Goal: Task Accomplishment & Management: Use online tool/utility

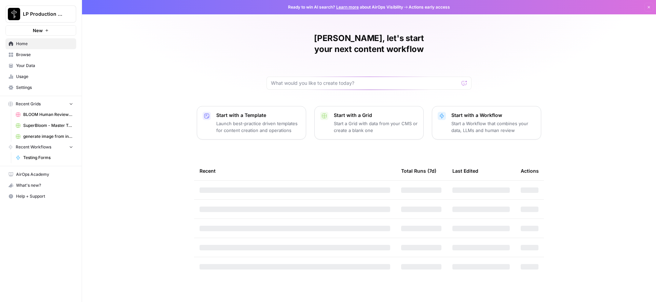
click at [23, 55] on span "Browse" at bounding box center [44, 55] width 57 height 6
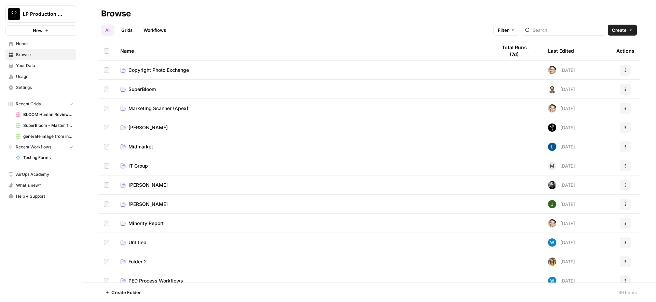
click at [137, 183] on span "[PERSON_NAME]" at bounding box center [147, 184] width 39 height 7
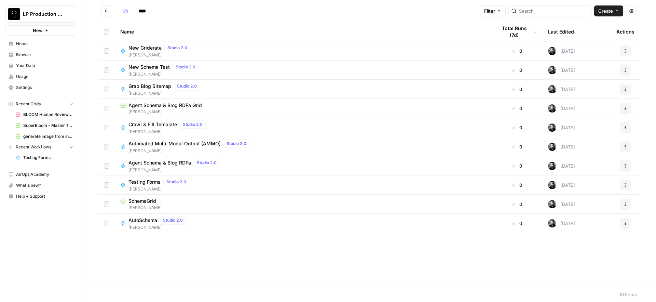
click at [145, 183] on span "Testing Forms" at bounding box center [144, 181] width 32 height 7
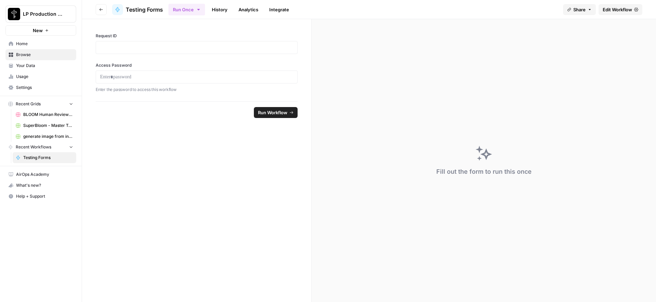
click at [263, 110] on span "Run Workflow" at bounding box center [272, 112] width 29 height 7
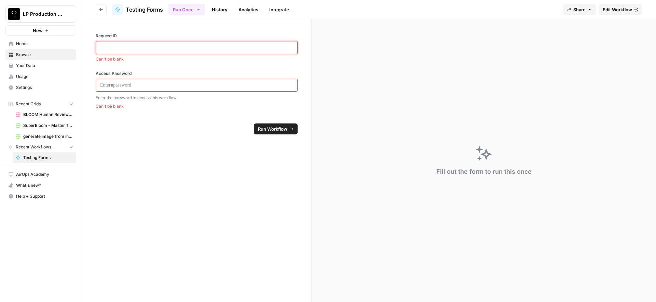
click at [235, 49] on p at bounding box center [196, 47] width 193 height 7
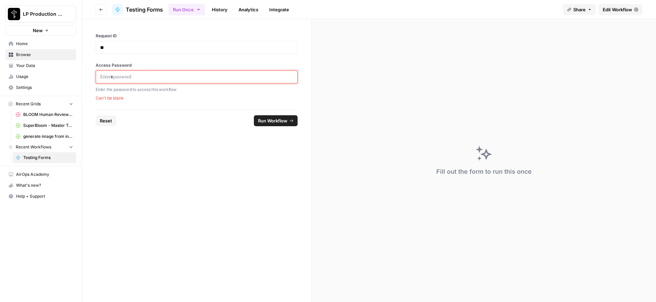
click at [178, 77] on p at bounding box center [196, 76] width 193 height 7
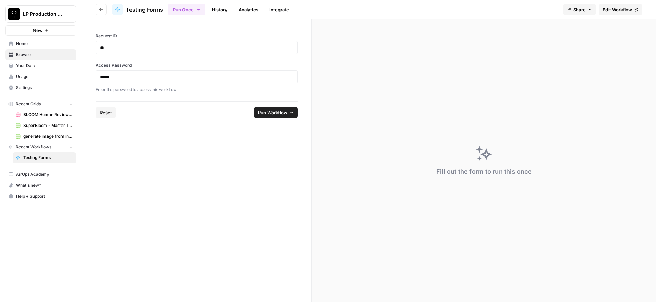
click at [276, 113] on span "Run Workflow" at bounding box center [272, 112] width 29 height 7
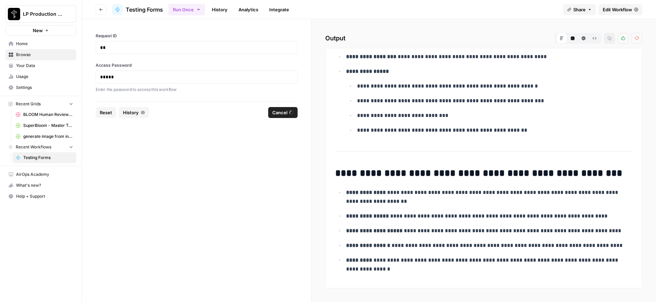
scroll to position [6471, 0]
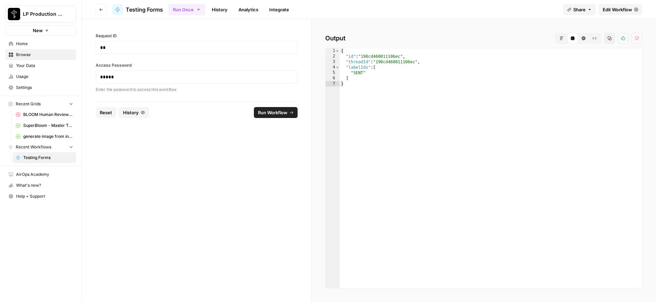
click at [484, 19] on div "Output Markdown Code Editor HTML Viewer Raw Output Copy Thumbs up Thumbs down 1…" at bounding box center [483, 160] width 344 height 282
click at [223, 11] on link "History" at bounding box center [220, 9] width 24 height 11
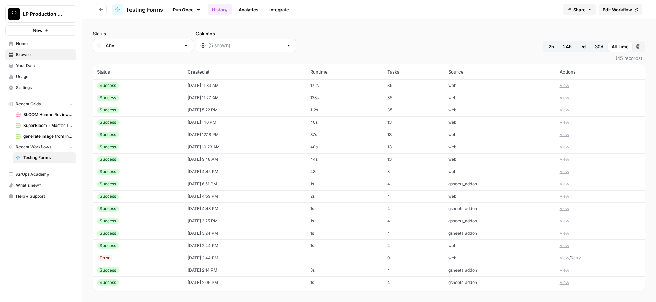
click at [274, 85] on td "[DATE] 11:33 AM" at bounding box center [244, 85] width 123 height 12
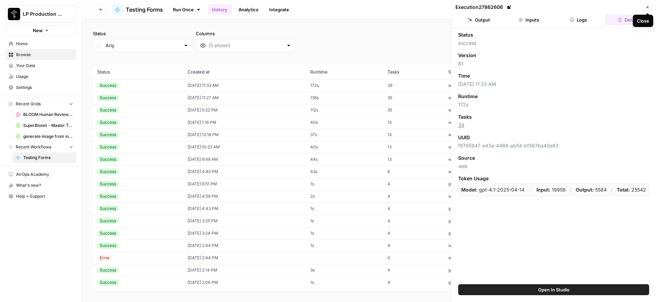
click at [649, 7] on button "Close" at bounding box center [647, 7] width 9 height 9
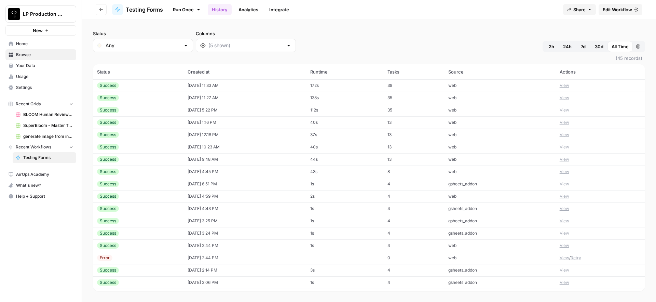
click at [565, 86] on button "View" at bounding box center [564, 85] width 10 height 6
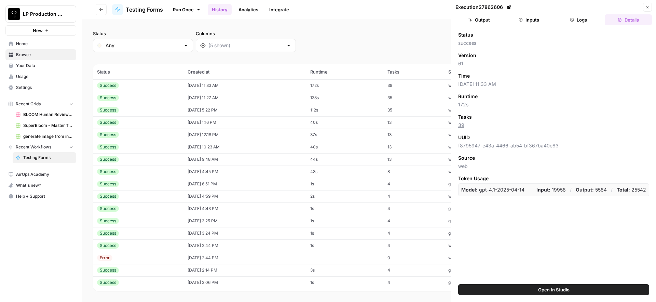
click at [543, 286] on span "Open In Studio" at bounding box center [553, 289] width 31 height 7
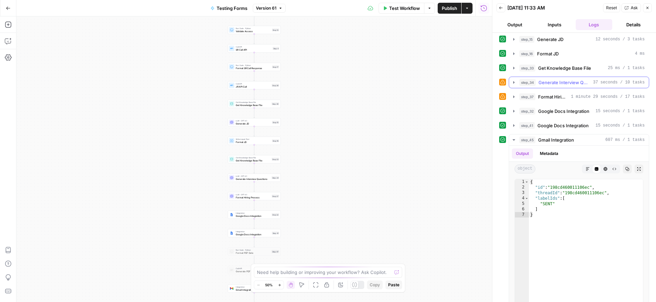
scroll to position [77, 0]
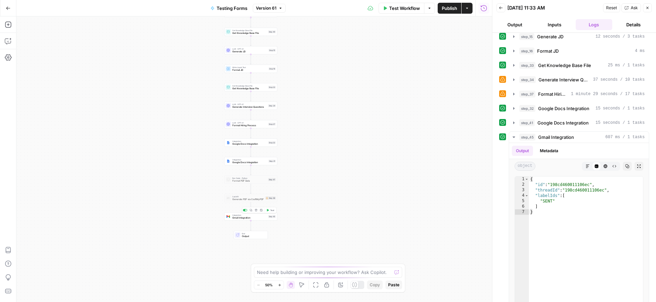
click at [241, 216] on span "Gmail Integration" at bounding box center [249, 217] width 34 height 3
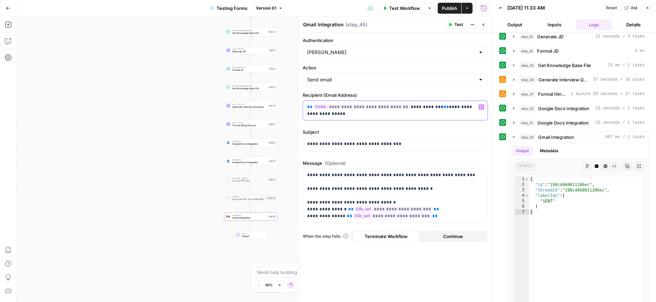
click at [437, 116] on p "**********" at bounding box center [395, 110] width 176 height 14
click at [451, 7] on span "Publish" at bounding box center [449, 8] width 15 height 7
